Goal: Information Seeking & Learning: Learn about a topic

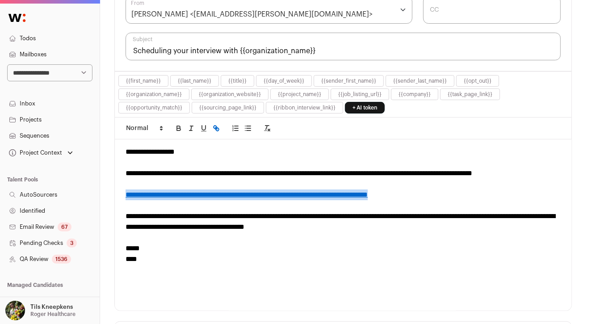
scroll to position [285, 0]
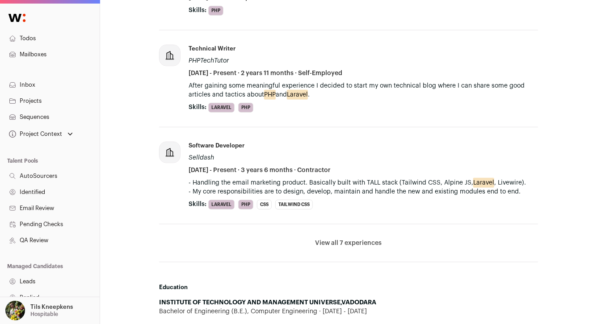
scroll to position [393, 0]
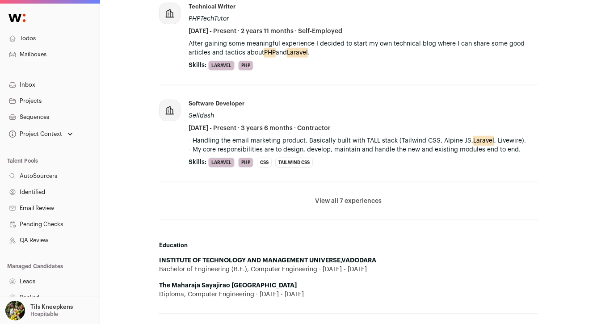
click at [356, 199] on button "View all 7 experiences" at bounding box center [348, 200] width 67 height 9
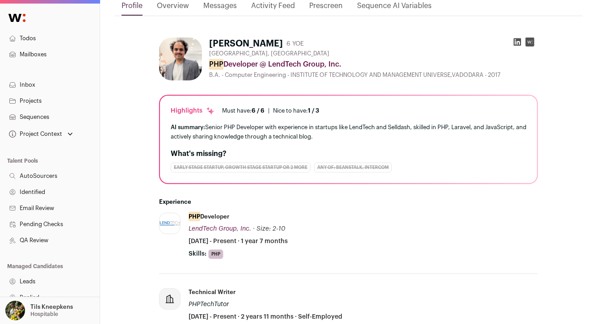
scroll to position [83, 0]
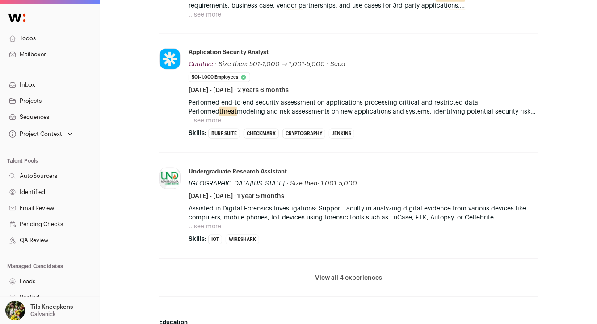
scroll to position [478, 0]
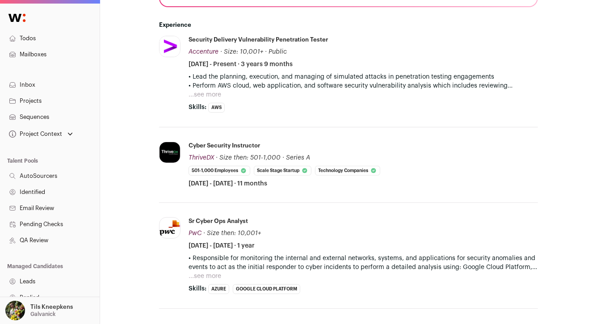
scroll to position [303, 0]
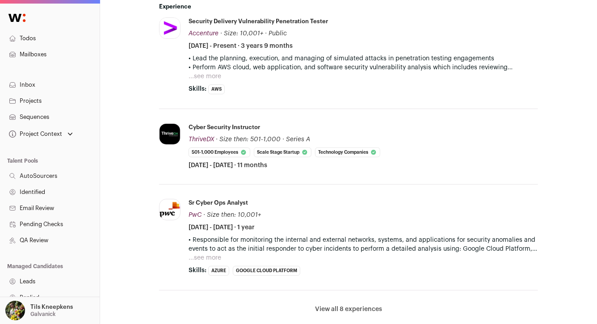
click at [209, 73] on button "...see more" at bounding box center [204, 76] width 33 height 9
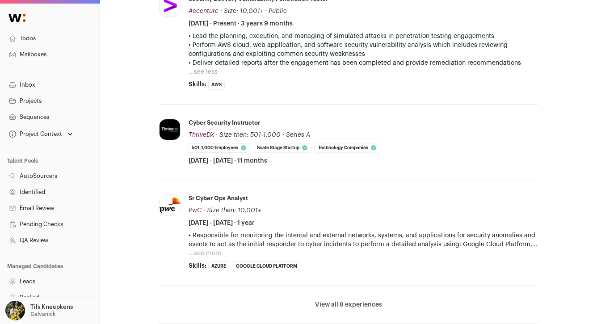
scroll to position [330, 0]
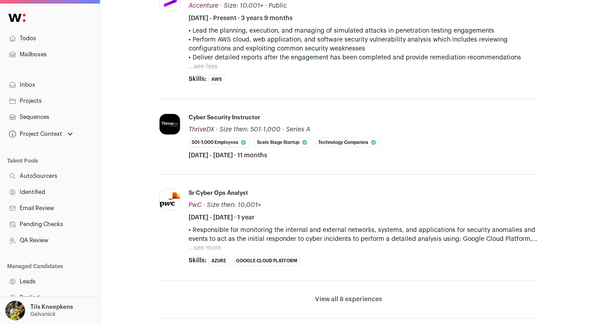
click at [211, 249] on button "...see more" at bounding box center [204, 247] width 33 height 9
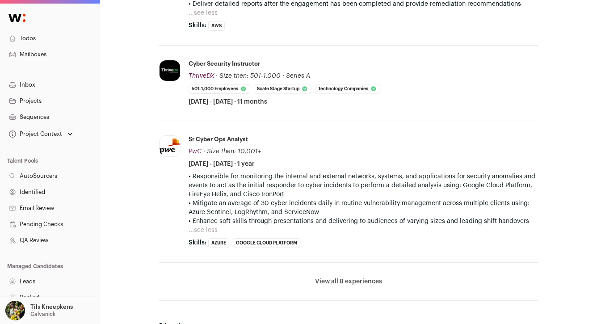
scroll to position [402, 0]
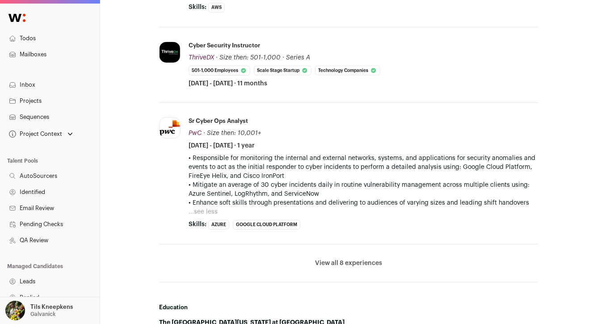
click at [317, 259] on button "View all 8 experiences" at bounding box center [348, 263] width 67 height 9
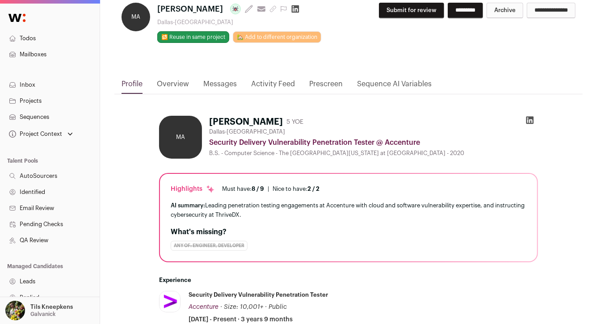
scroll to position [0, 0]
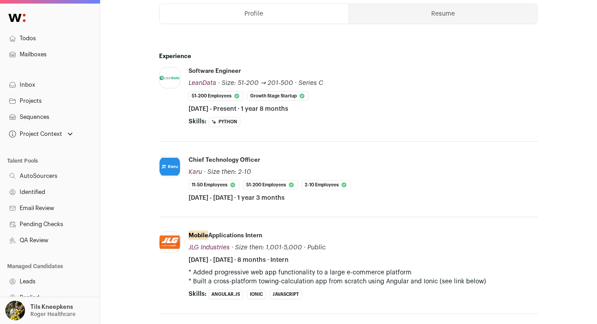
scroll to position [403, 0]
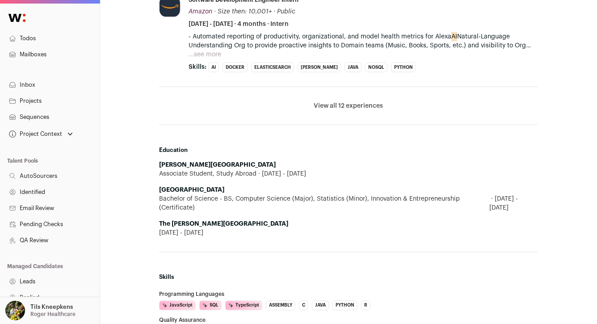
scroll to position [680, 0]
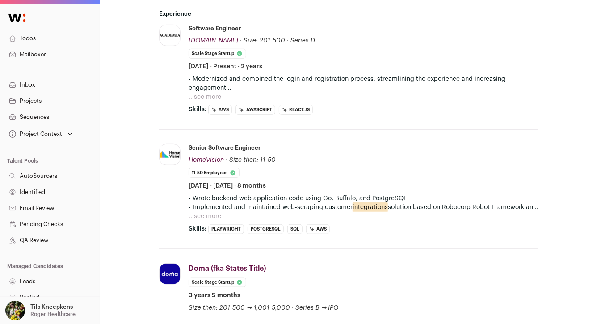
scroll to position [271, 0]
click at [213, 84] on p "- Modernized and combined the login and registration process, streamlining the …" at bounding box center [362, 84] width 349 height 18
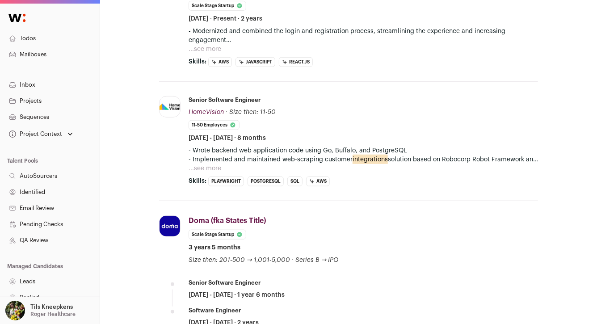
scroll to position [378, 0]
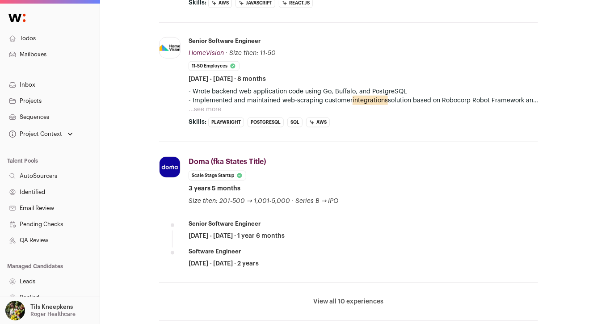
click at [212, 105] on button "...see more" at bounding box center [204, 109] width 33 height 9
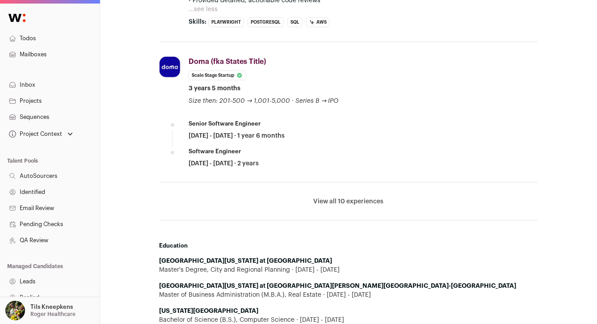
scroll to position [499, 0]
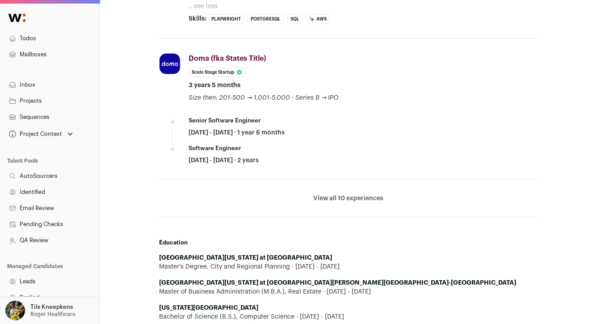
click at [317, 194] on button "View all 10 experiences" at bounding box center [348, 198] width 70 height 9
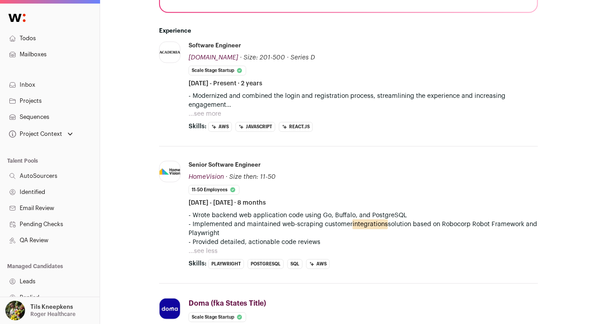
scroll to position [248, 0]
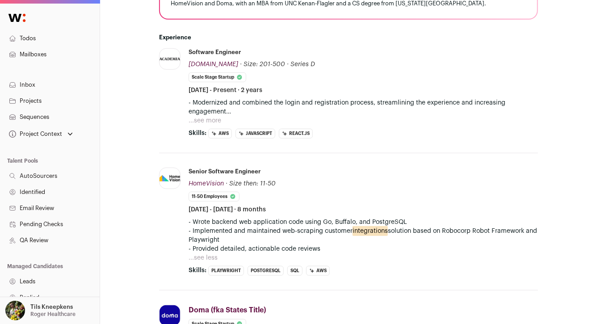
click at [212, 116] on button "...see more" at bounding box center [204, 120] width 33 height 9
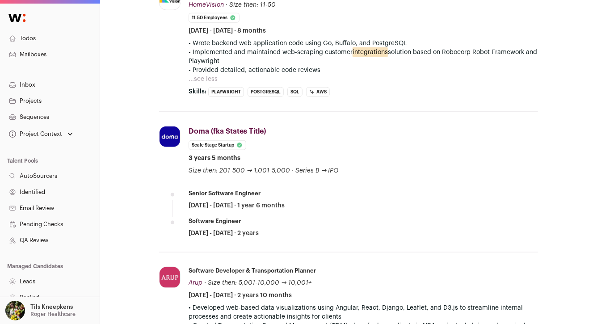
scroll to position [454, 0]
